Goal: Information Seeking & Learning: Check status

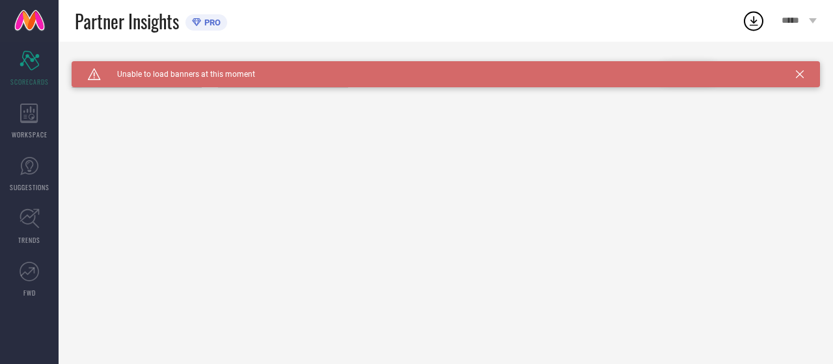
type input "All"
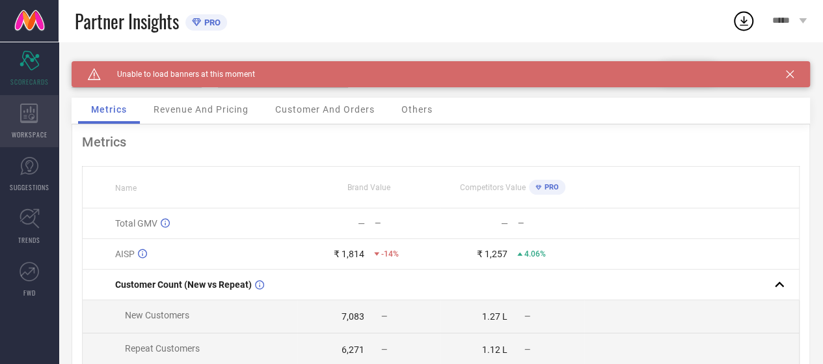
click at [43, 123] on div "WORKSPACE" at bounding box center [29, 121] width 59 height 52
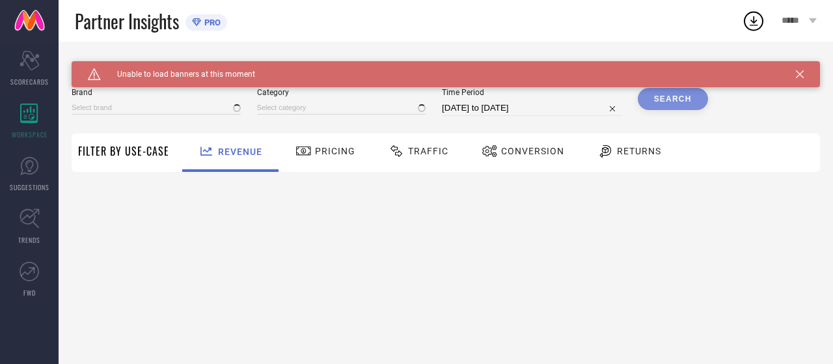
type input "ATESBER"
type input "All"
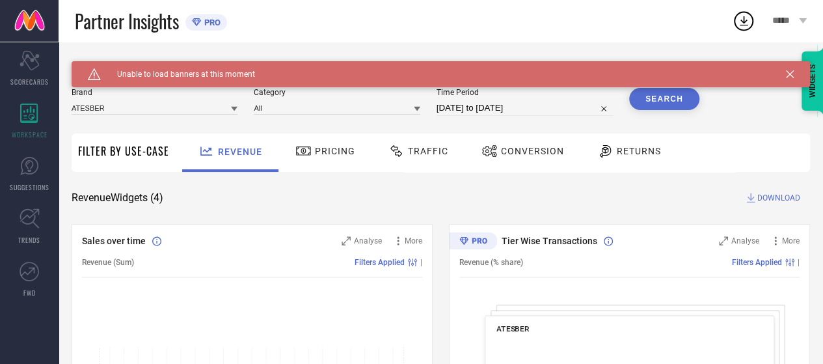
drag, startPoint x: 146, startPoint y: 101, endPoint x: 142, endPoint y: 115, distance: 14.2
click at [146, 107] on div "ATESBER" at bounding box center [155, 108] width 166 height 14
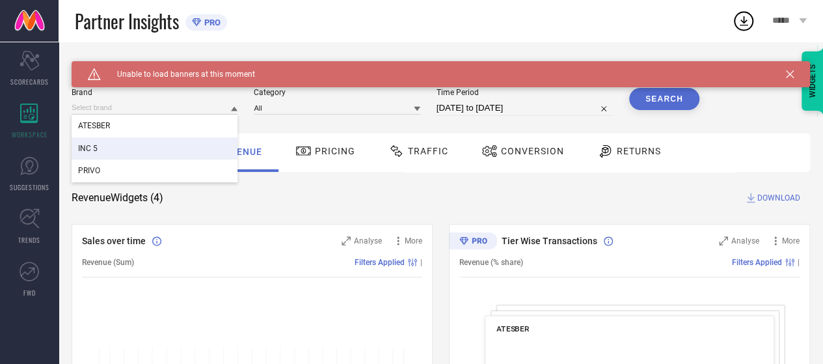
click at [125, 148] on div "INC 5" at bounding box center [155, 148] width 166 height 22
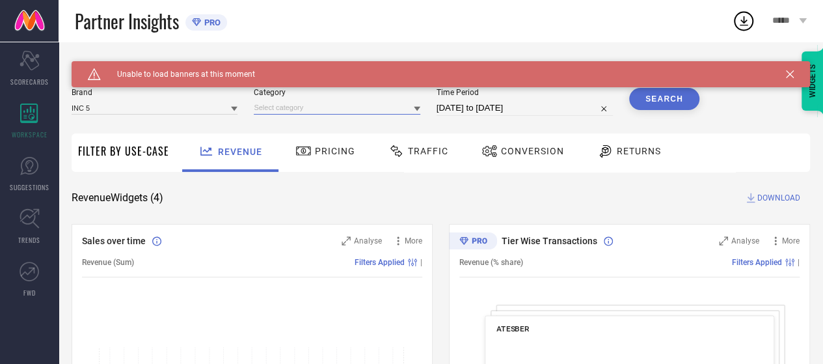
click at [284, 104] on input at bounding box center [337, 108] width 166 height 14
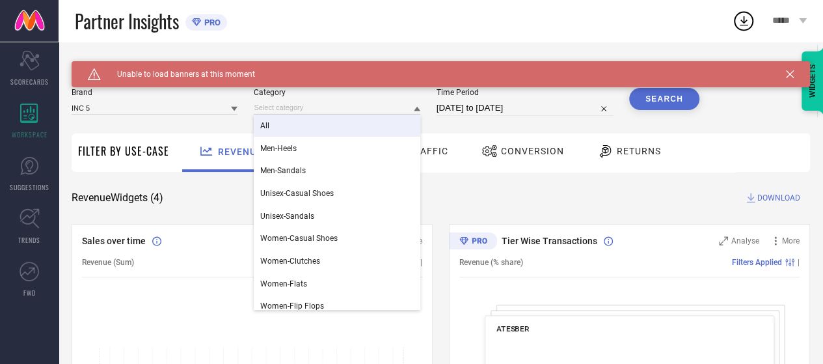
click at [293, 122] on div "All" at bounding box center [337, 126] width 166 height 22
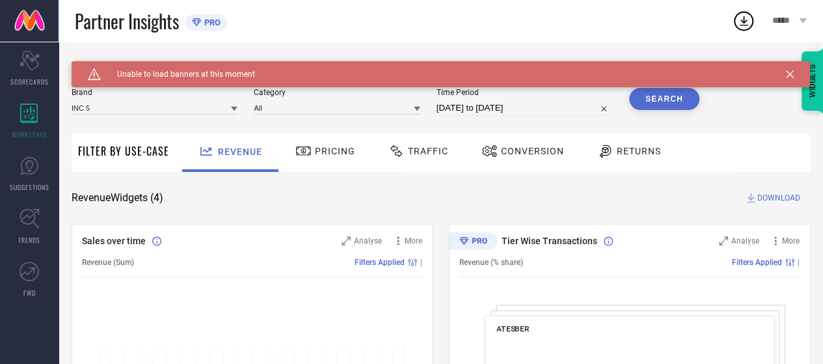
click at [477, 102] on input "[DATE] to [DATE]" at bounding box center [525, 108] width 176 height 16
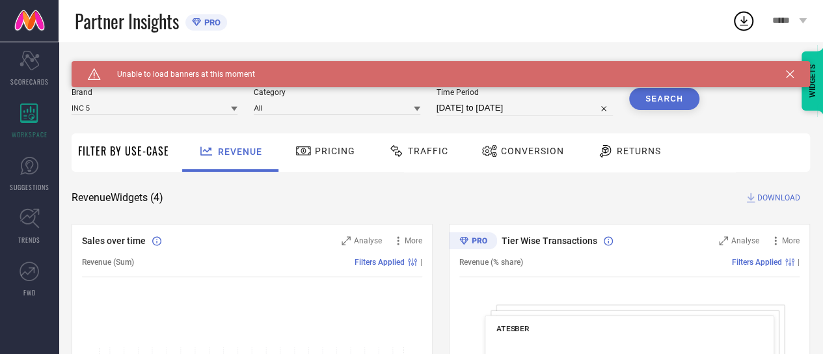
select select "7"
select select "2025"
select select "8"
select select "2025"
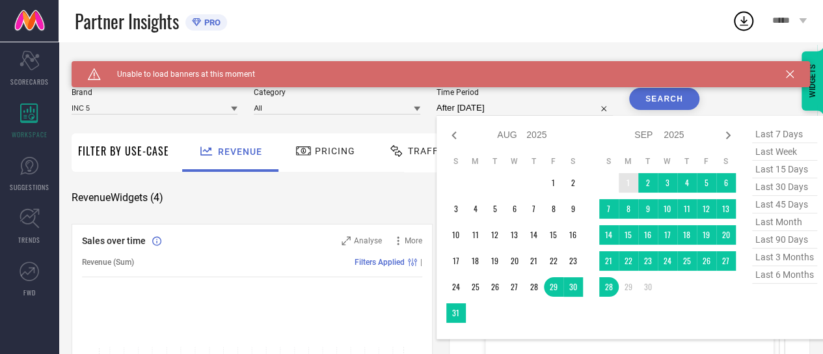
click at [629, 187] on td "1" at bounding box center [629, 183] width 20 height 20
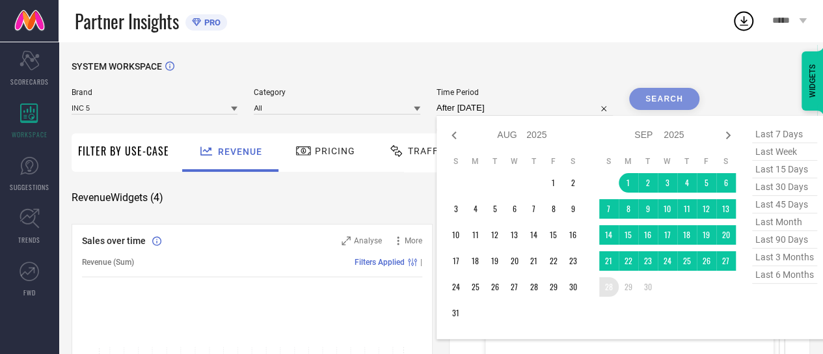
type input "[DATE] to [DATE]"
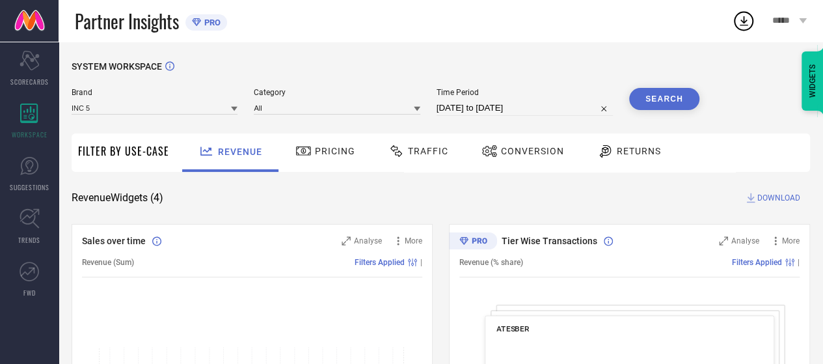
click at [670, 93] on button "Search" at bounding box center [664, 99] width 70 height 22
click at [434, 157] on div "Traffic" at bounding box center [418, 151] width 66 height 22
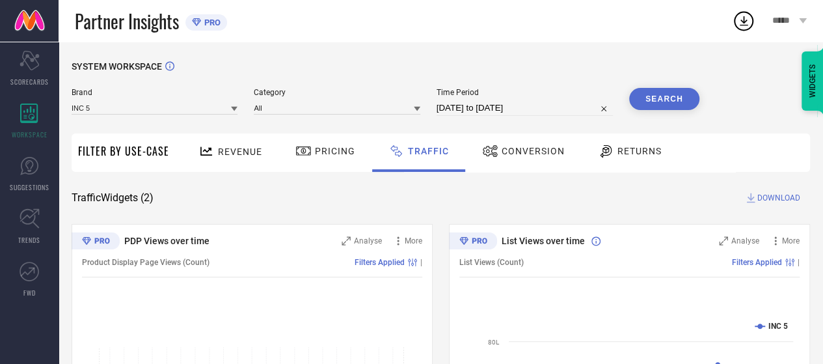
click at [509, 155] on span "Conversion" at bounding box center [533, 151] width 63 height 10
